Goal: Entertainment & Leisure: Consume media (video, audio)

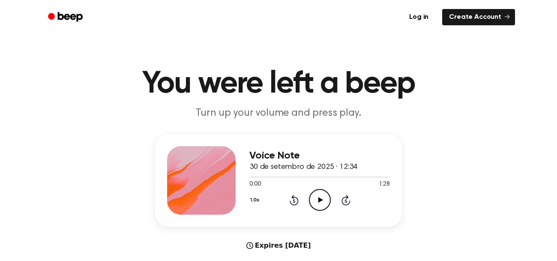
click at [312, 195] on icon "Play Audio" at bounding box center [320, 200] width 22 height 22
click at [317, 196] on icon "Pause Audio" at bounding box center [320, 200] width 22 height 22
click at [317, 196] on icon "Play Audio" at bounding box center [320, 200] width 22 height 22
drag, startPoint x: 262, startPoint y: 175, endPoint x: 273, endPoint y: 177, distance: 11.8
click at [273, 177] on div at bounding box center [319, 176] width 141 height 7
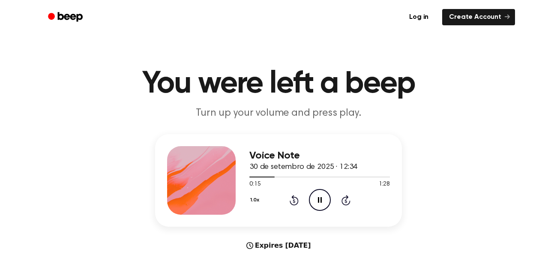
click at [315, 198] on icon "Pause Audio" at bounding box center [320, 200] width 22 height 22
click at [324, 197] on icon "Play Audio" at bounding box center [320, 200] width 22 height 22
click at [323, 197] on icon "Pause Audio" at bounding box center [320, 200] width 22 height 22
click at [323, 197] on icon "Play Audio" at bounding box center [320, 200] width 22 height 22
click at [323, 197] on icon "Pause Audio" at bounding box center [320, 200] width 22 height 22
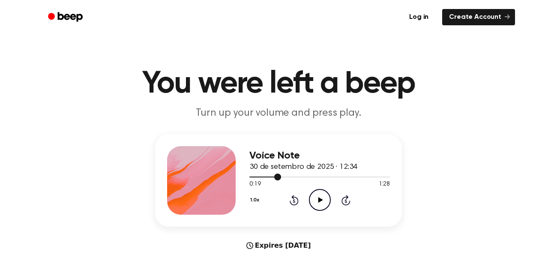
drag, startPoint x: 279, startPoint y: 175, endPoint x: 266, endPoint y: 177, distance: 12.9
click at [266, 177] on div at bounding box center [265, 177] width 32 height 1
click at [318, 200] on icon "Play Audio" at bounding box center [320, 200] width 22 height 22
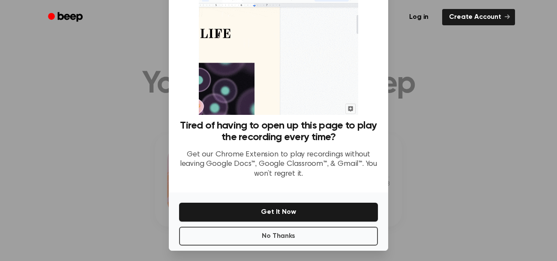
scroll to position [47, 0]
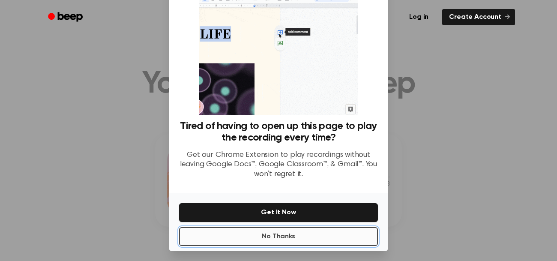
click at [337, 240] on button "No Thanks" at bounding box center [278, 236] width 199 height 19
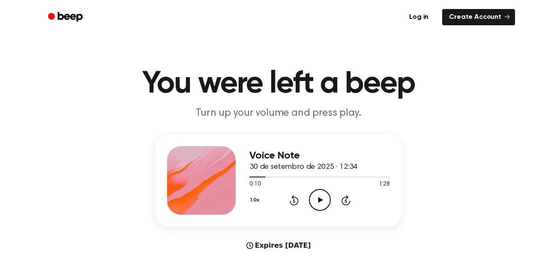
click at [322, 206] on icon "Play Audio" at bounding box center [320, 200] width 22 height 22
click at [322, 205] on icon "Pause Audio" at bounding box center [320, 200] width 22 height 22
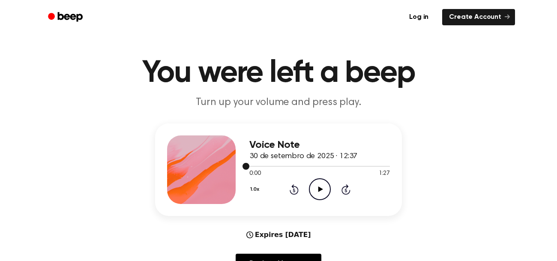
scroll to position [39, 0]
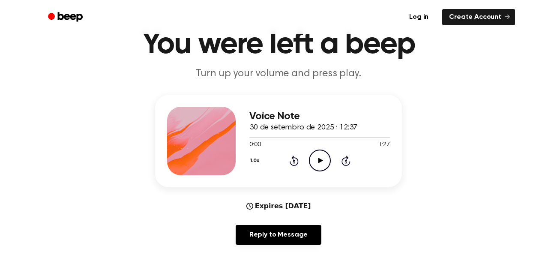
click at [321, 161] on icon "Play Audio" at bounding box center [320, 161] width 22 height 22
click at [320, 159] on icon at bounding box center [320, 161] width 4 height 6
click at [320, 159] on icon "Play Audio" at bounding box center [320, 161] width 22 height 22
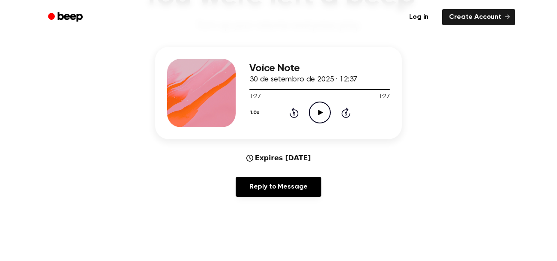
scroll to position [0, 0]
